Goal: Browse casually: Explore the website without a specific task or goal

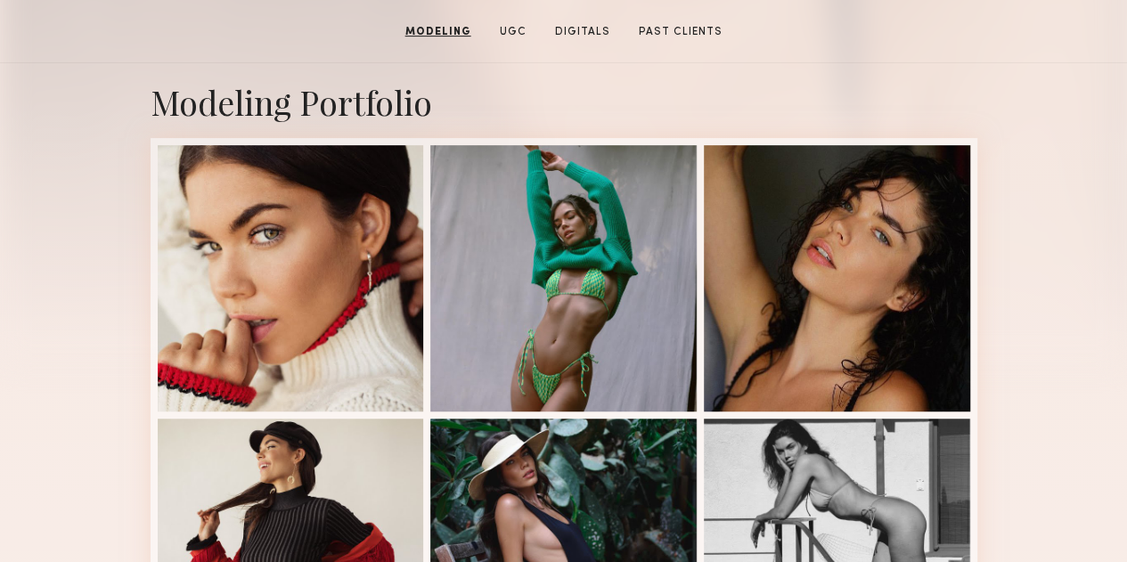
scroll to position [349, 0]
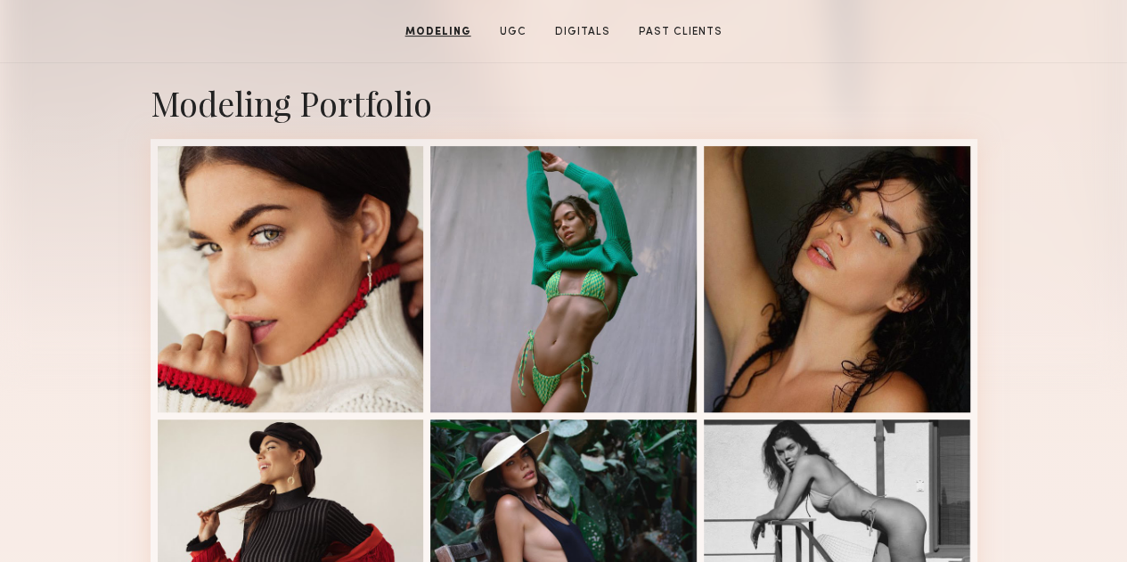
click at [549, 413] on div at bounding box center [563, 279] width 266 height 266
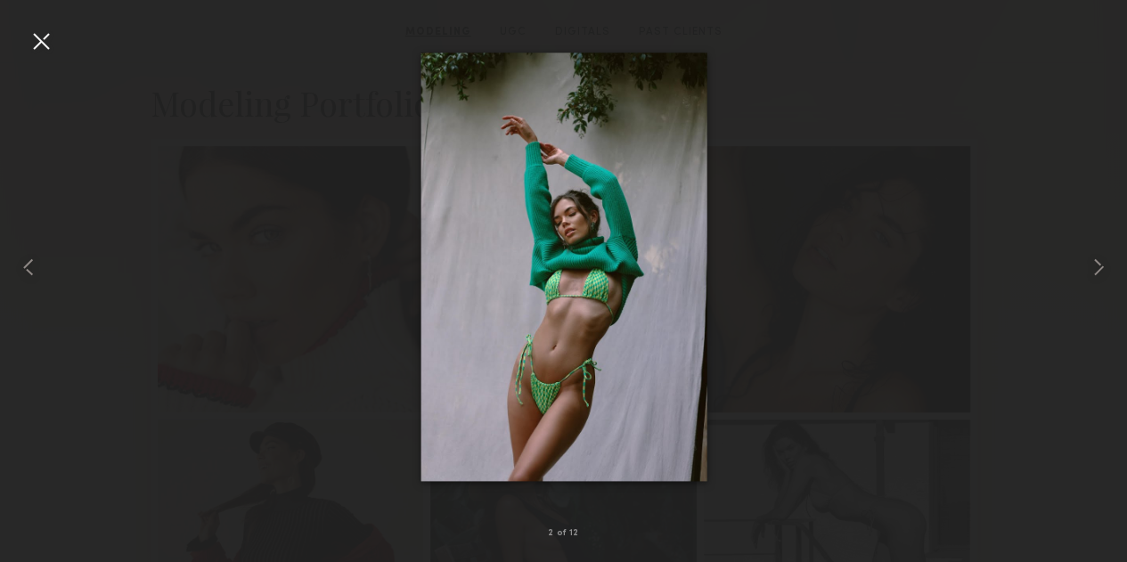
click at [43, 42] on div at bounding box center [41, 41] width 29 height 29
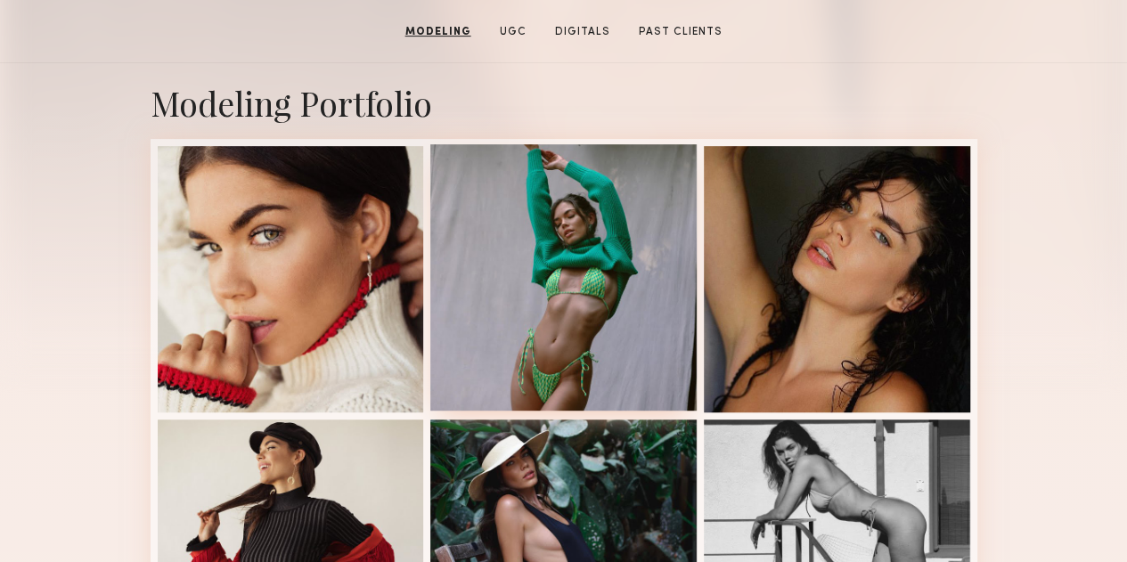
scroll to position [0, 0]
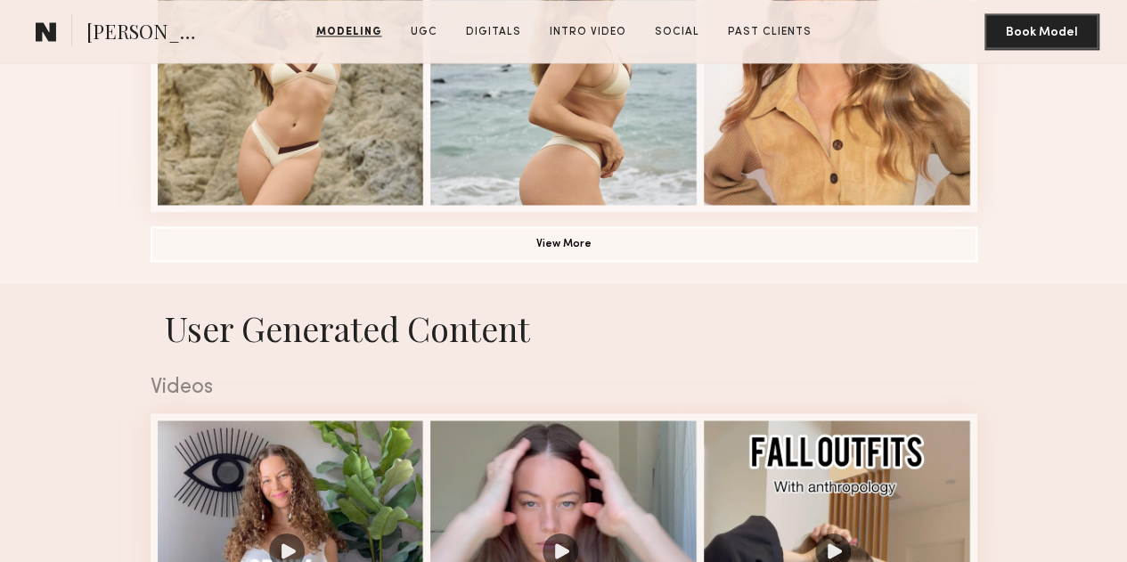
scroll to position [1389, 0]
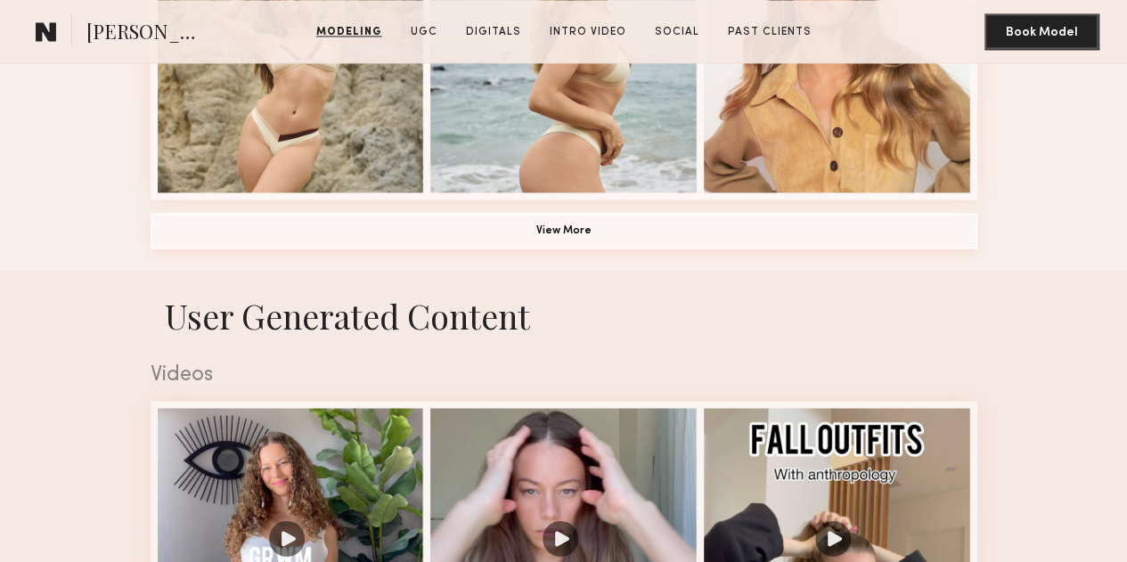
click at [554, 249] on button "View More" at bounding box center [564, 231] width 827 height 36
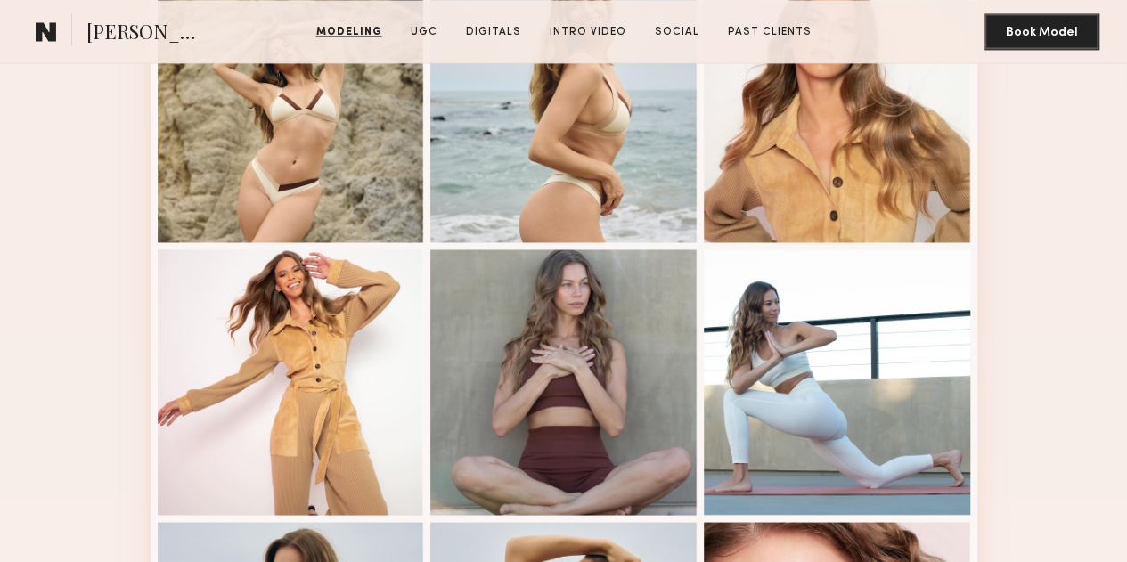
scroll to position [1340, 0]
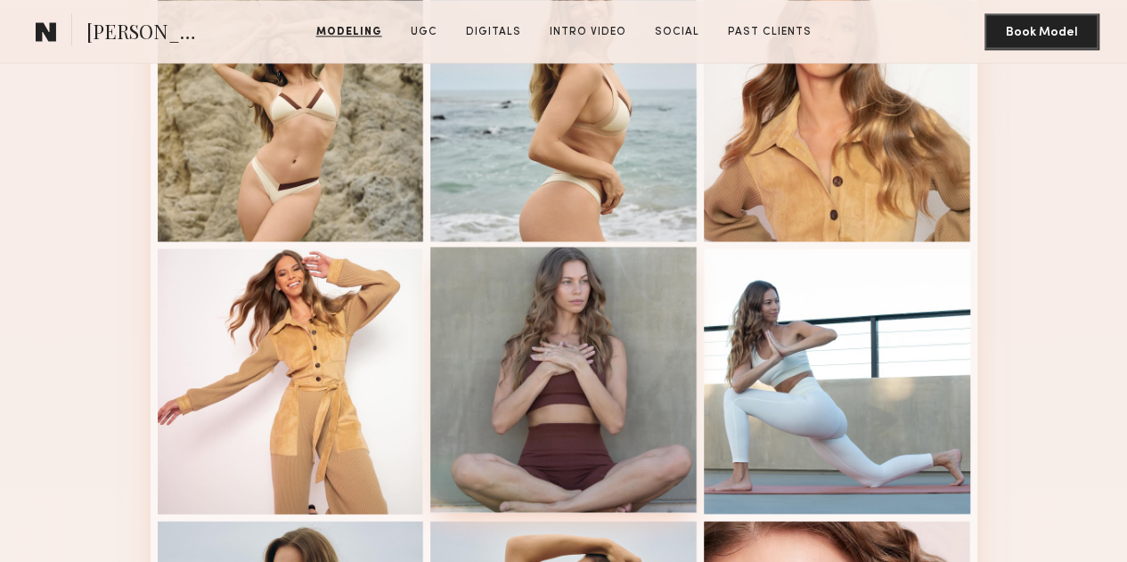
click at [572, 473] on div at bounding box center [563, 380] width 266 height 266
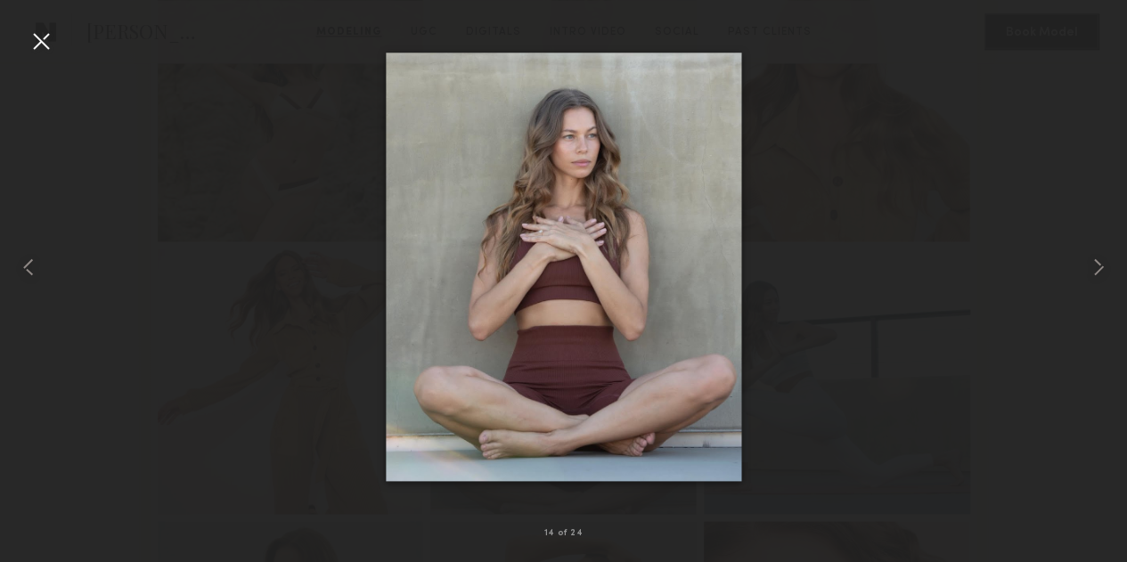
click at [48, 54] on div at bounding box center [41, 41] width 29 height 29
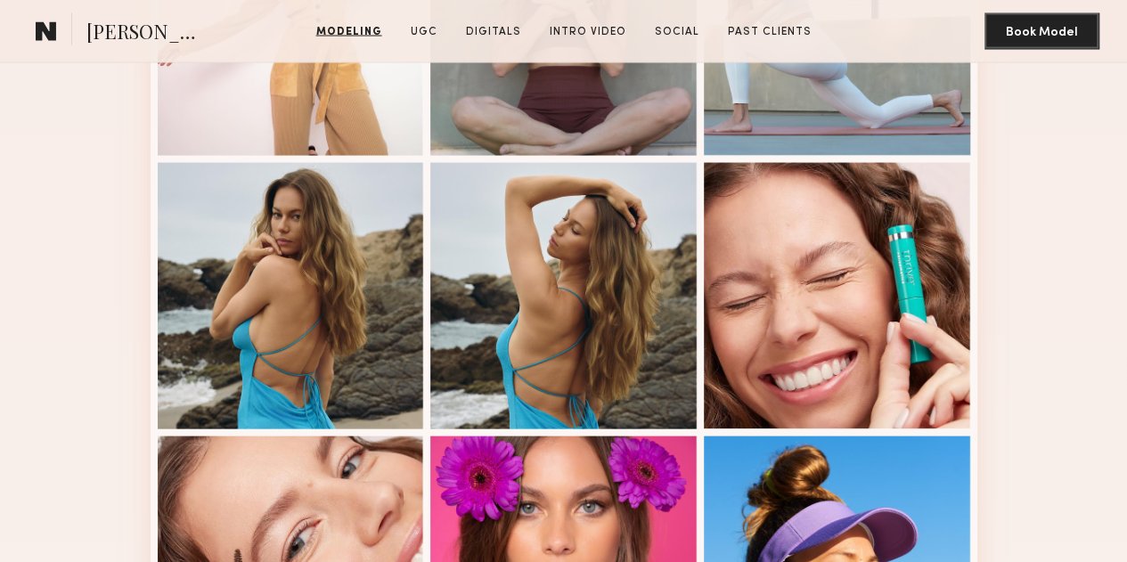
scroll to position [1711, 0]
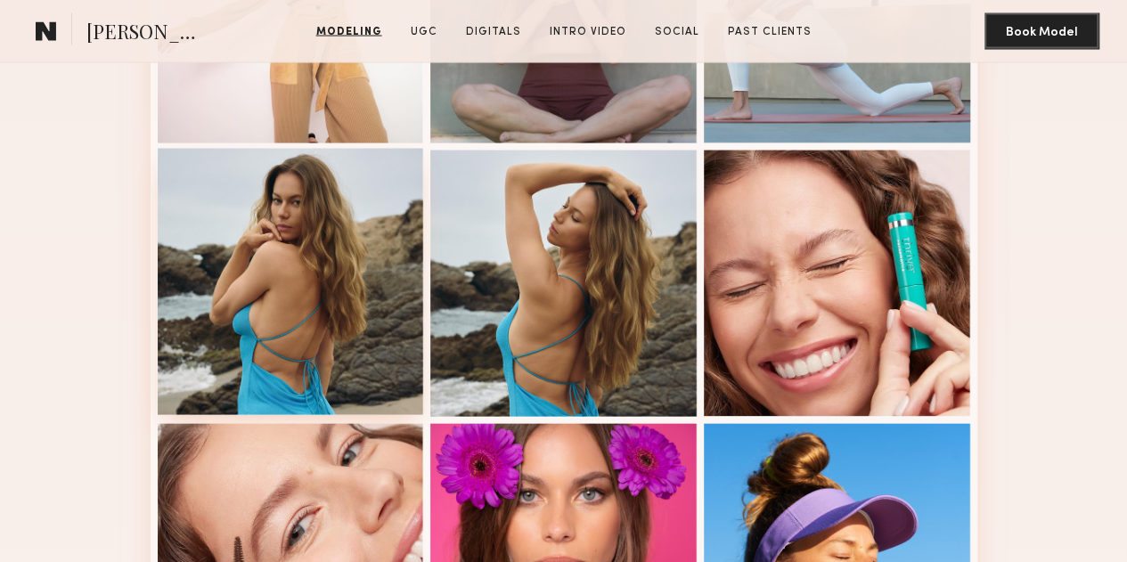
click at [304, 338] on div at bounding box center [291, 282] width 266 height 266
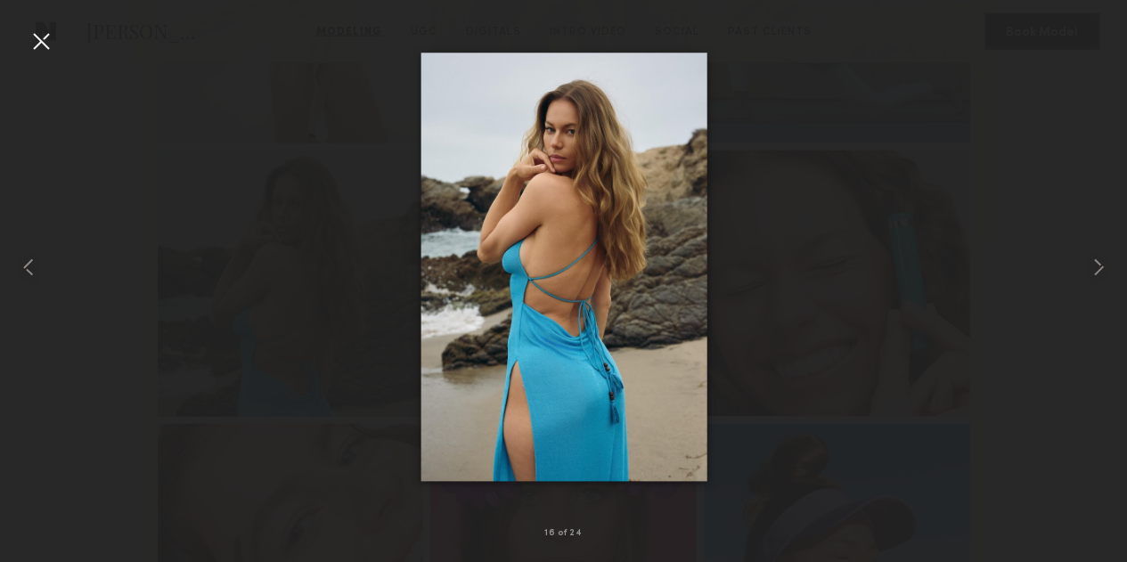
click at [53, 42] on div at bounding box center [41, 41] width 29 height 29
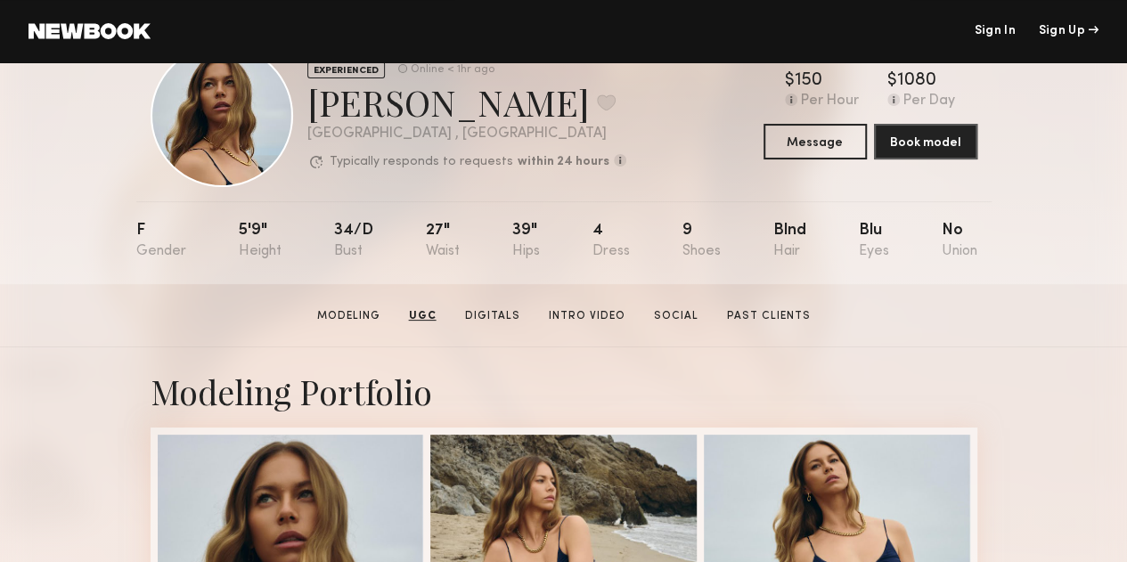
scroll to position [0, 0]
